Goal: Task Accomplishment & Management: Manage account settings

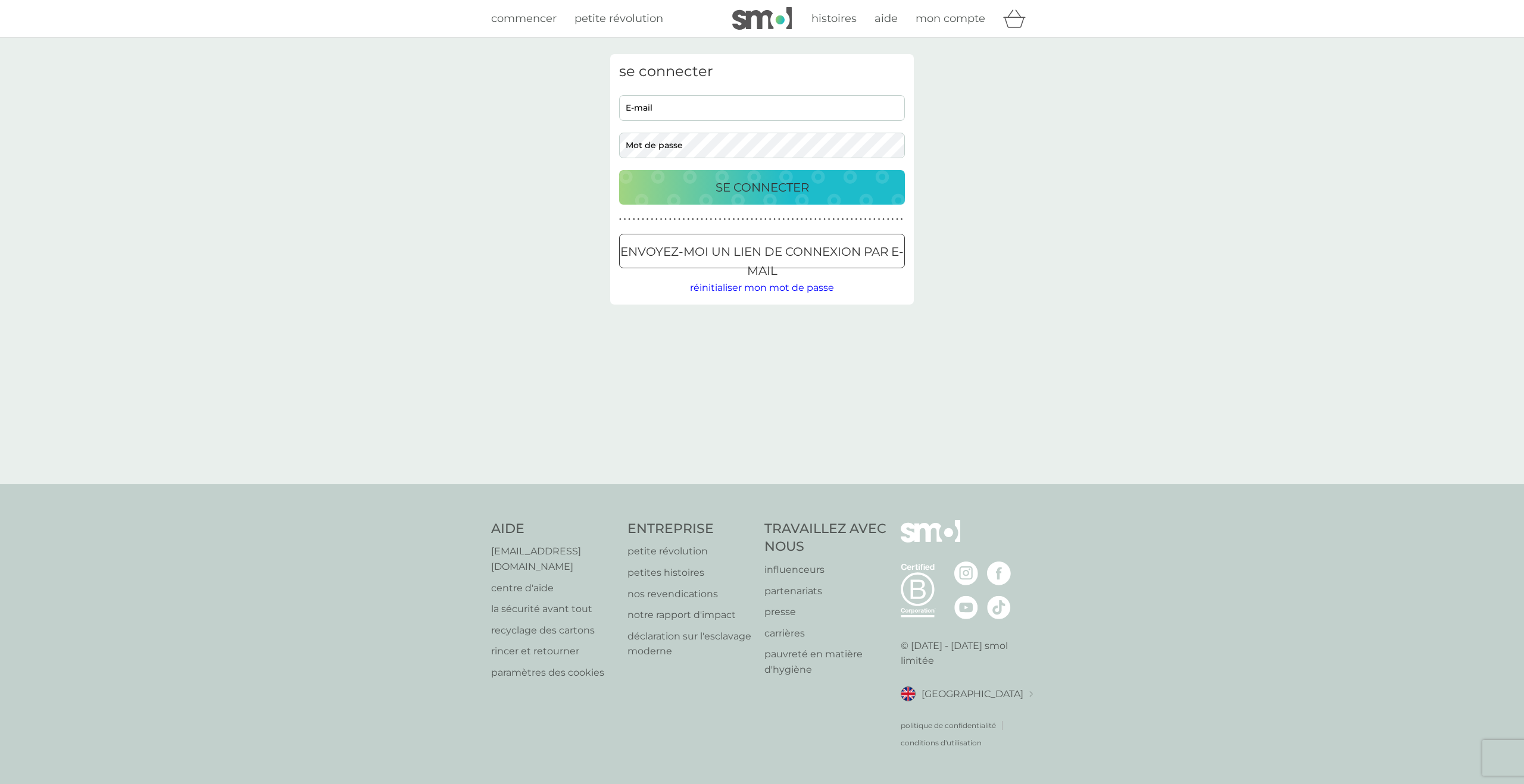
click at [813, 109] on input "E-mail" at bounding box center [762, 108] width 286 height 25
type input "[EMAIL_ADDRESS][DOMAIN_NAME]"
click at [794, 186] on font "Se connecter" at bounding box center [762, 186] width 94 height 14
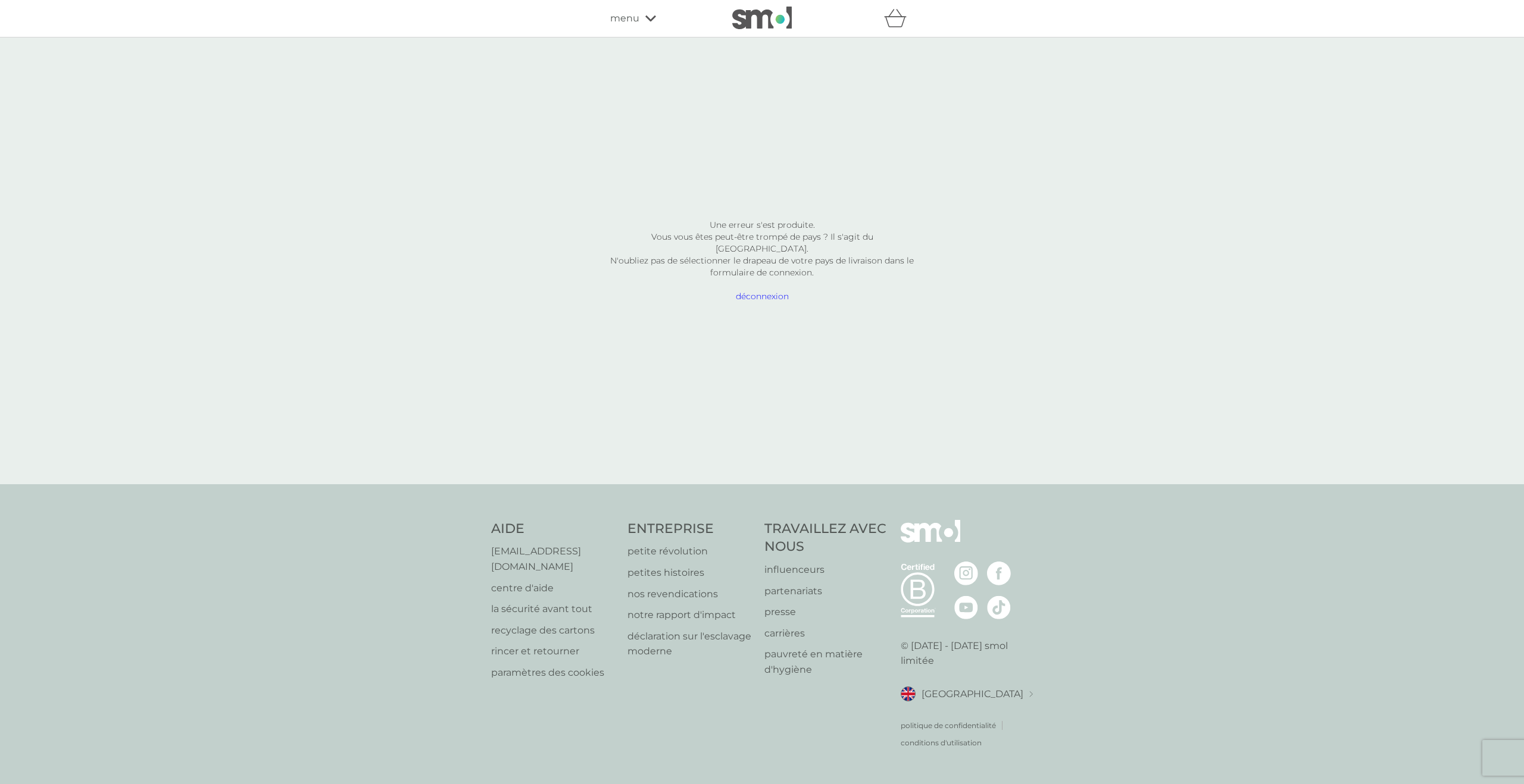
click at [769, 298] on font "déconnexion" at bounding box center [762, 296] width 53 height 10
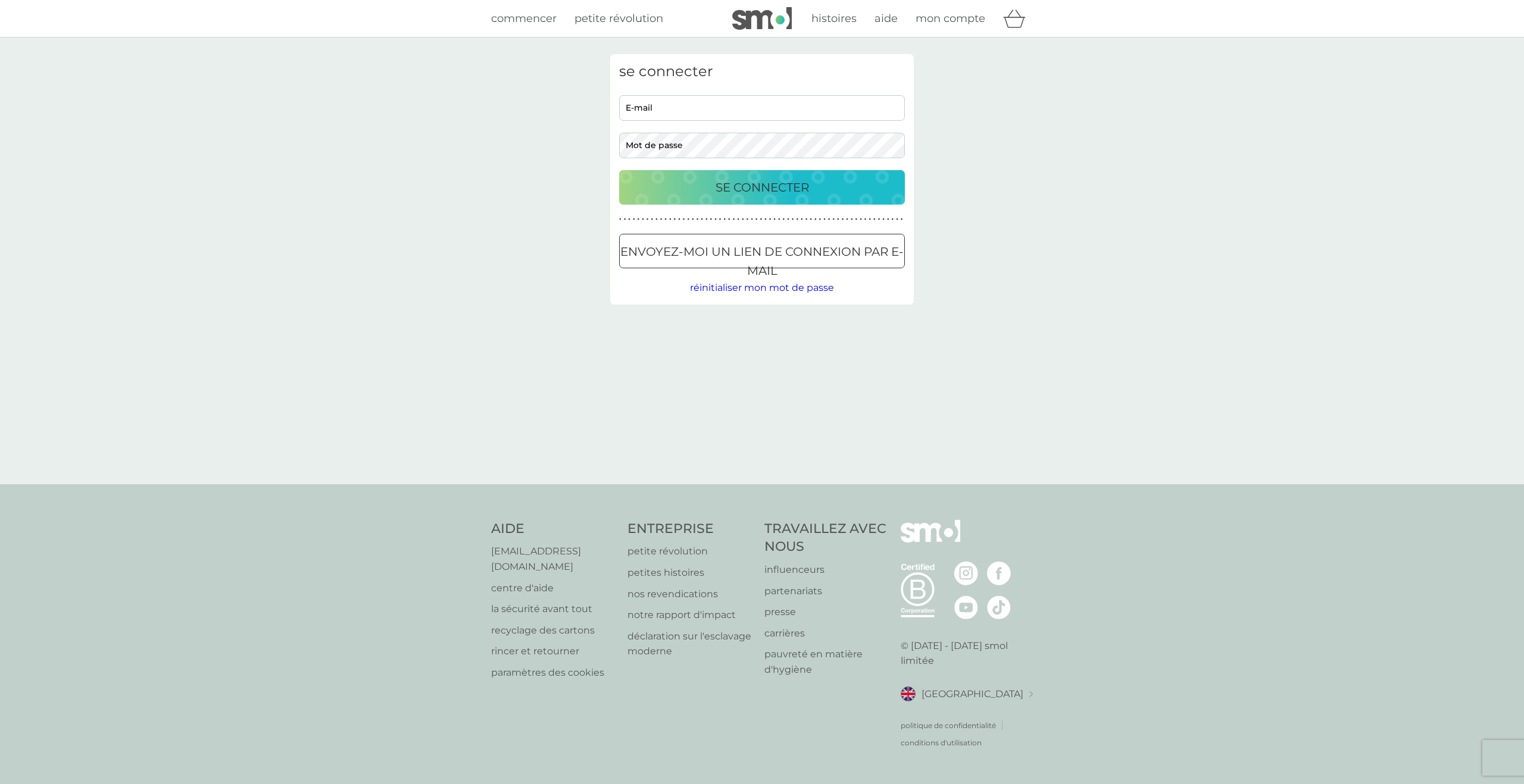
type input "gerardin7@sfr.fr"
click at [734, 187] on font "Se connecter" at bounding box center [762, 186] width 94 height 14
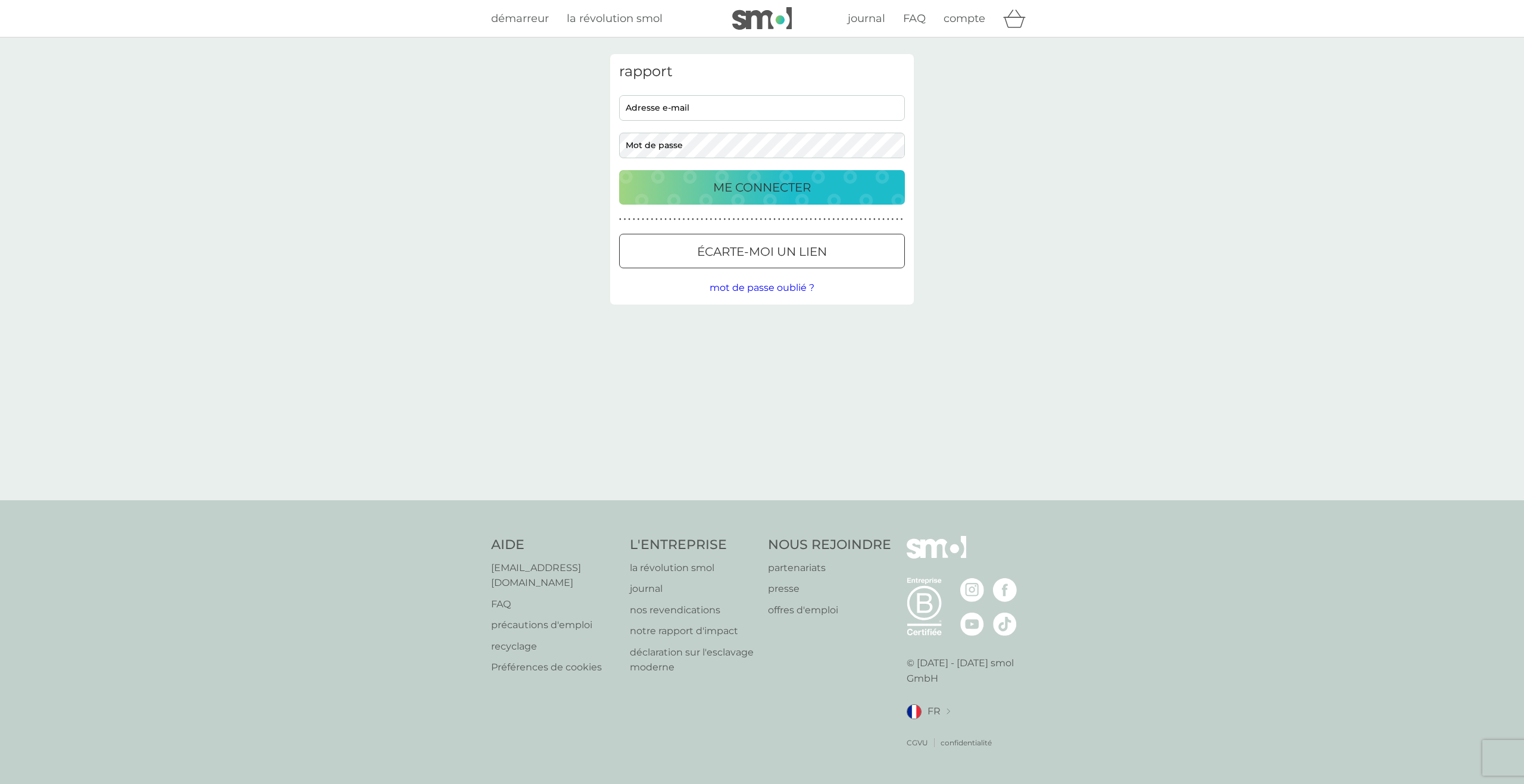
type input "[EMAIL_ADDRESS][DOMAIN_NAME]"
click at [816, 188] on div "ME CONNECTER" at bounding box center [761, 187] width 261 height 19
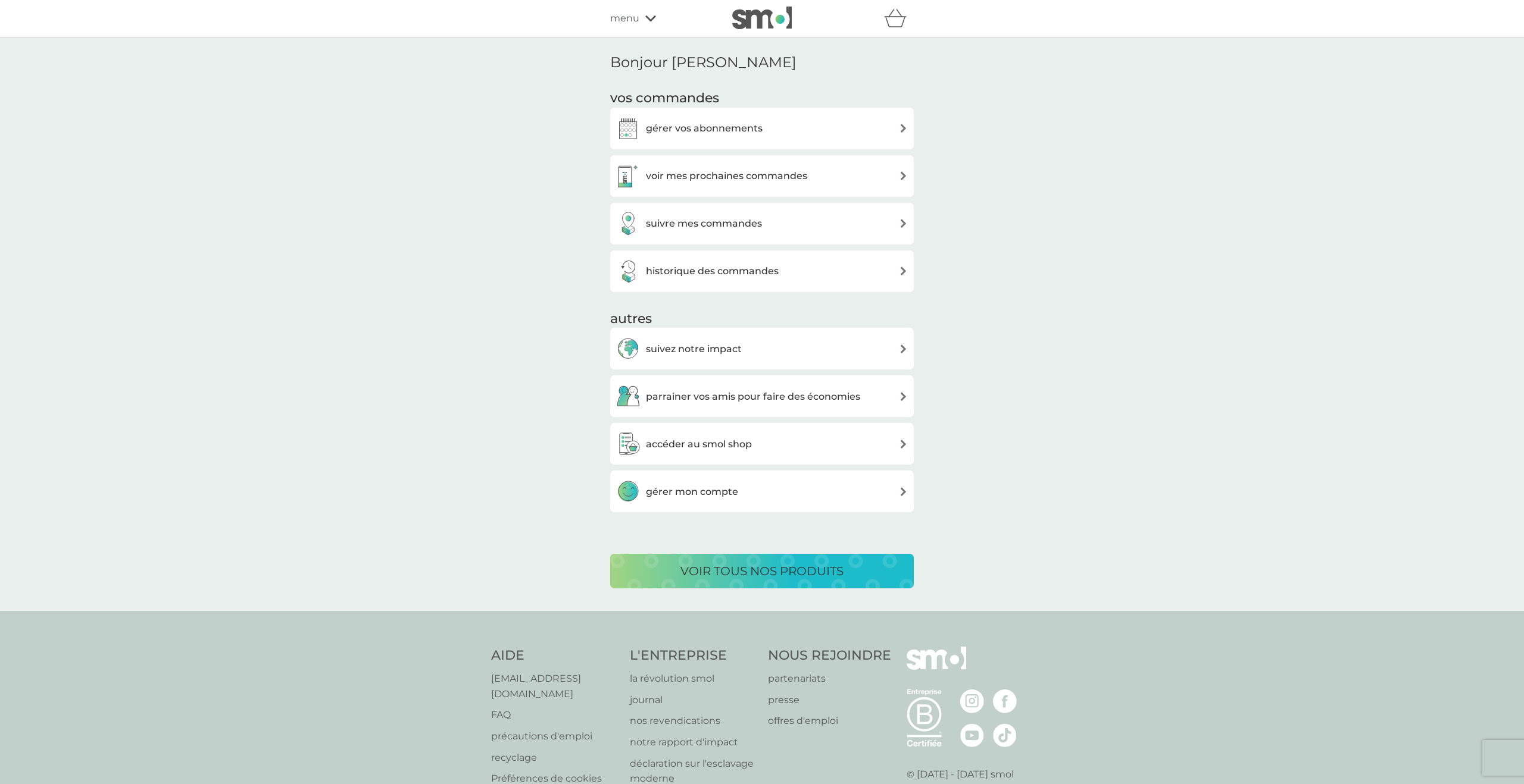
scroll to position [1, 0]
click at [779, 171] on font "voir mes prochaines commandes" at bounding box center [726, 174] width 161 height 11
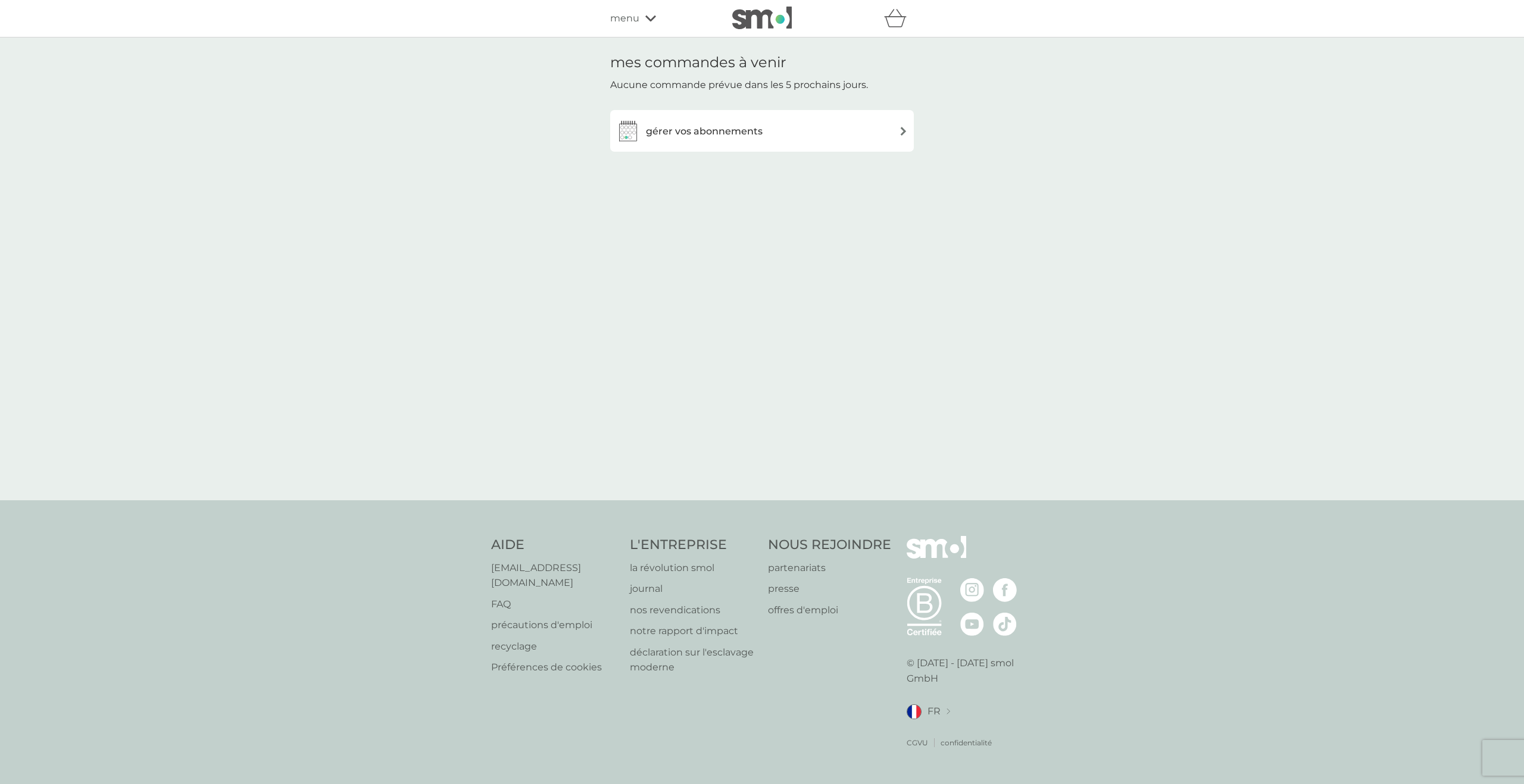
click at [728, 135] on font "gérer vos abonnements" at bounding box center [704, 131] width 116 height 11
